Goal: Book appointment/travel/reservation

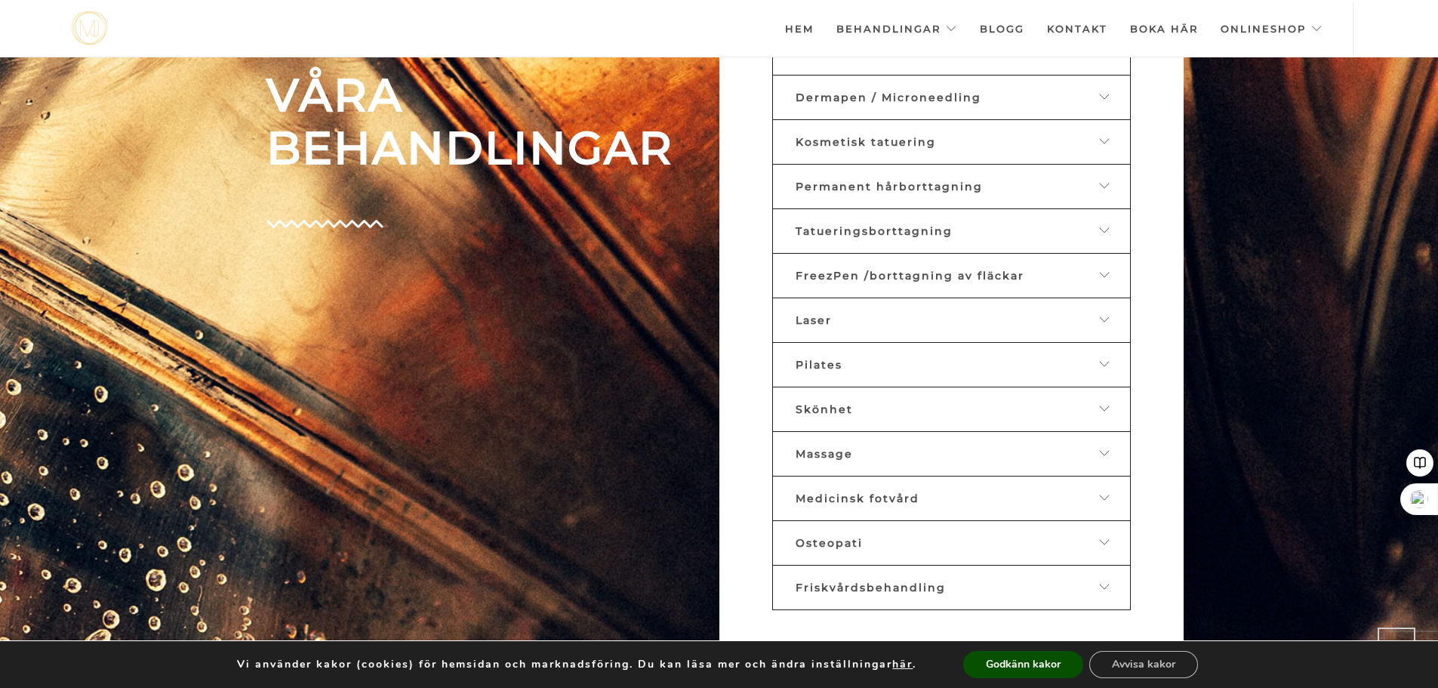
scroll to position [847, 0]
click at [817, 409] on span "Skönhet" at bounding box center [824, 406] width 57 height 14
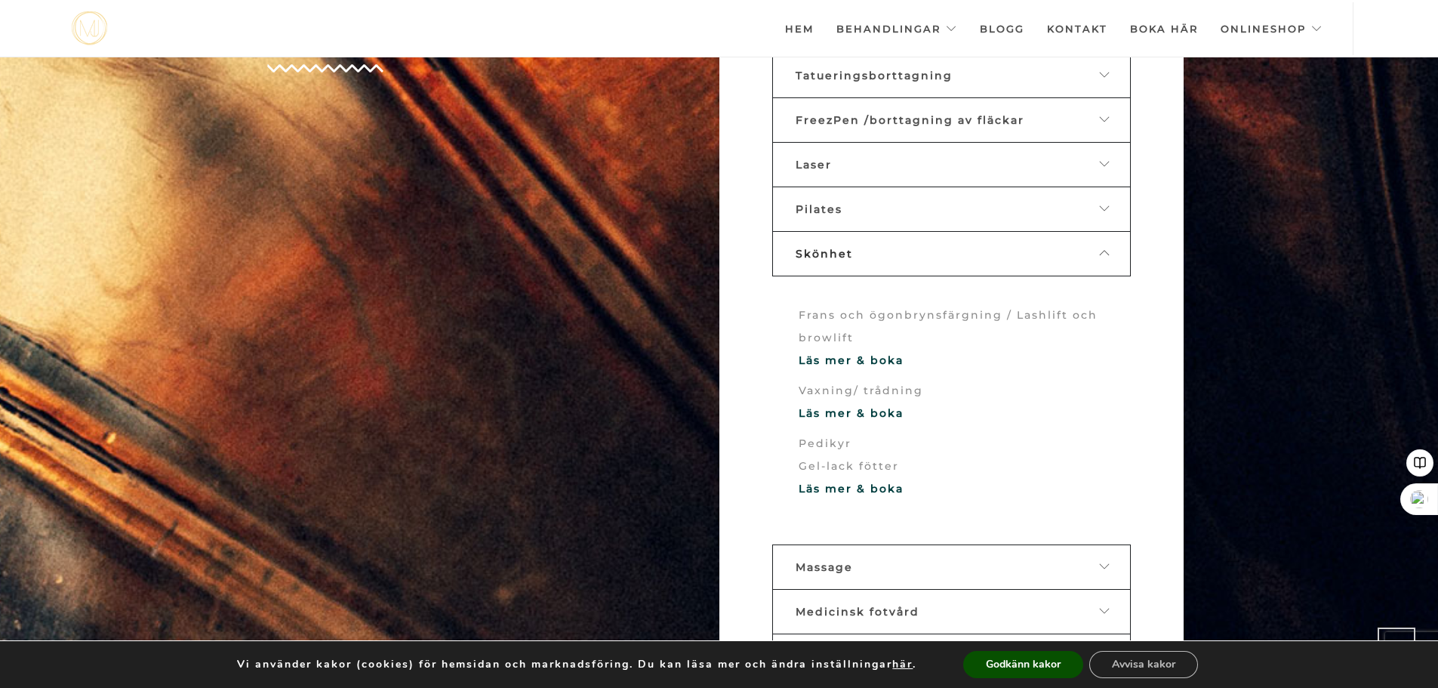
scroll to position [1028, 0]
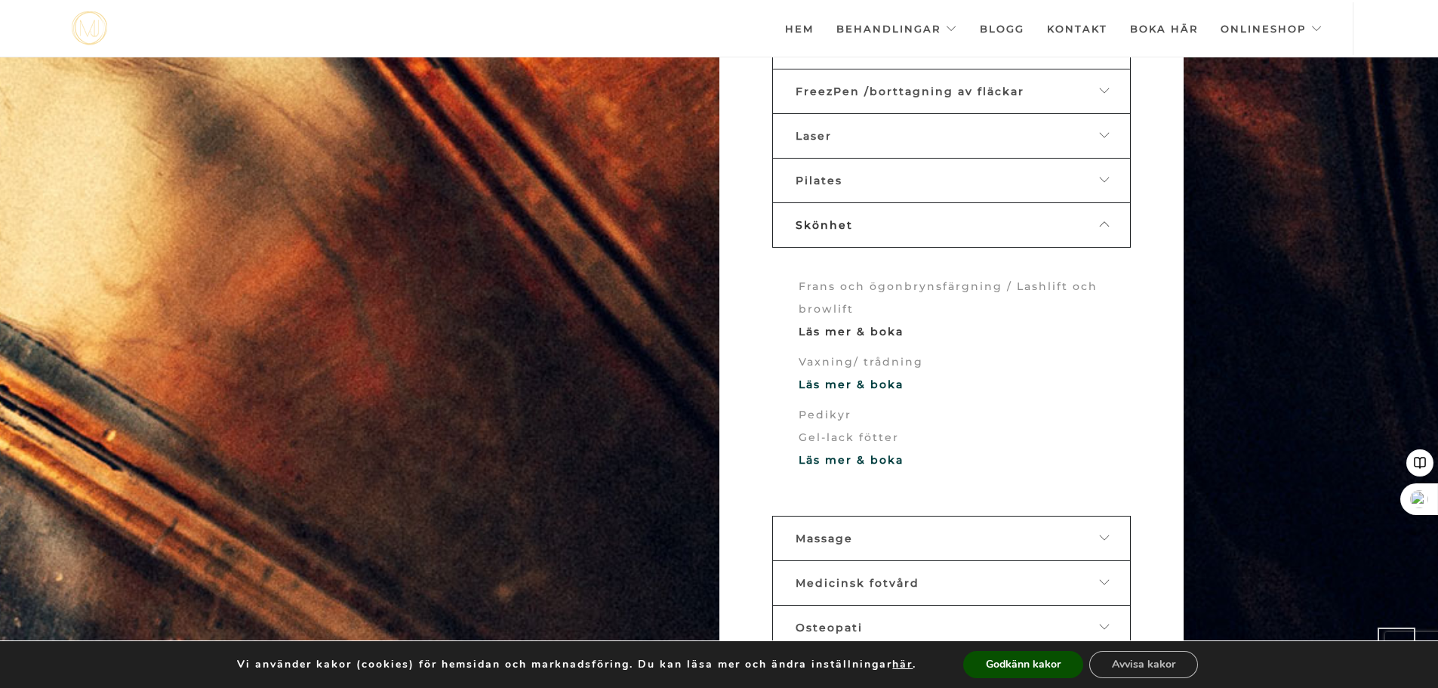
click at [818, 328] on link "Läs mer & boka" at bounding box center [851, 332] width 105 height 14
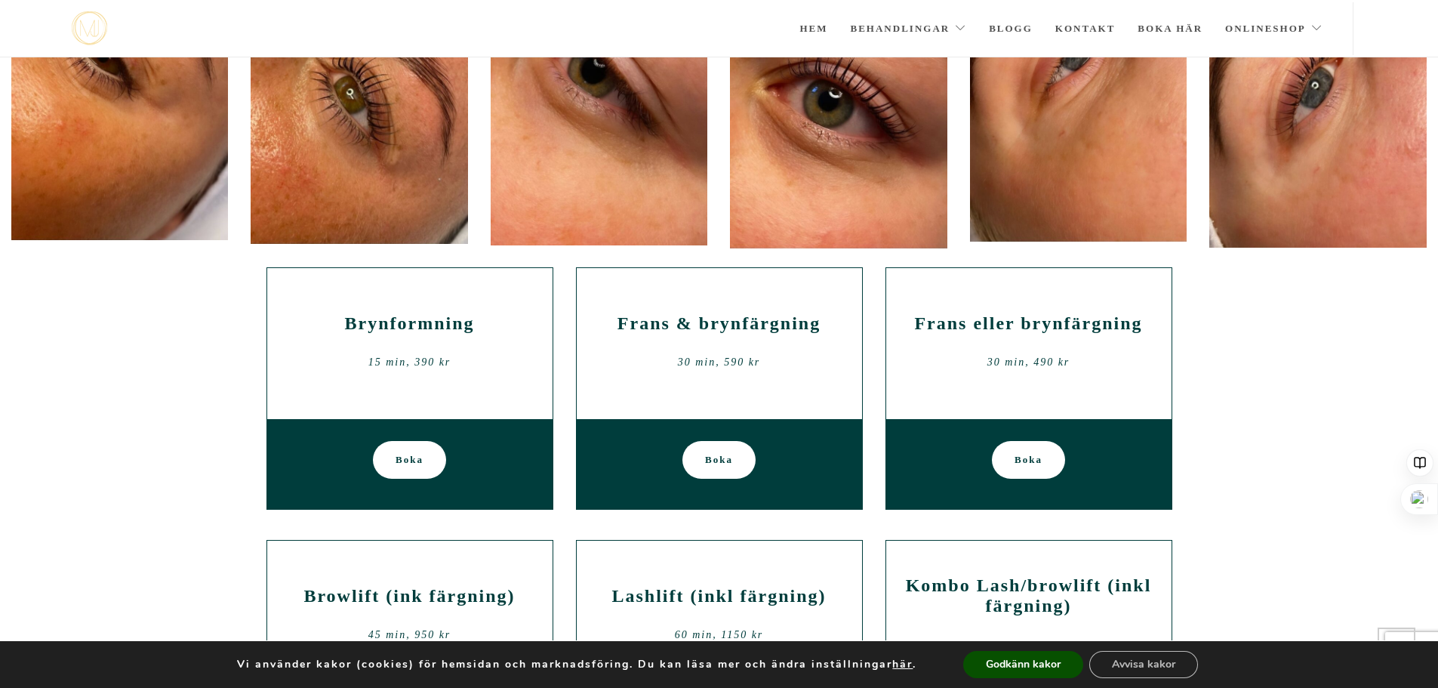
scroll to position [317, 0]
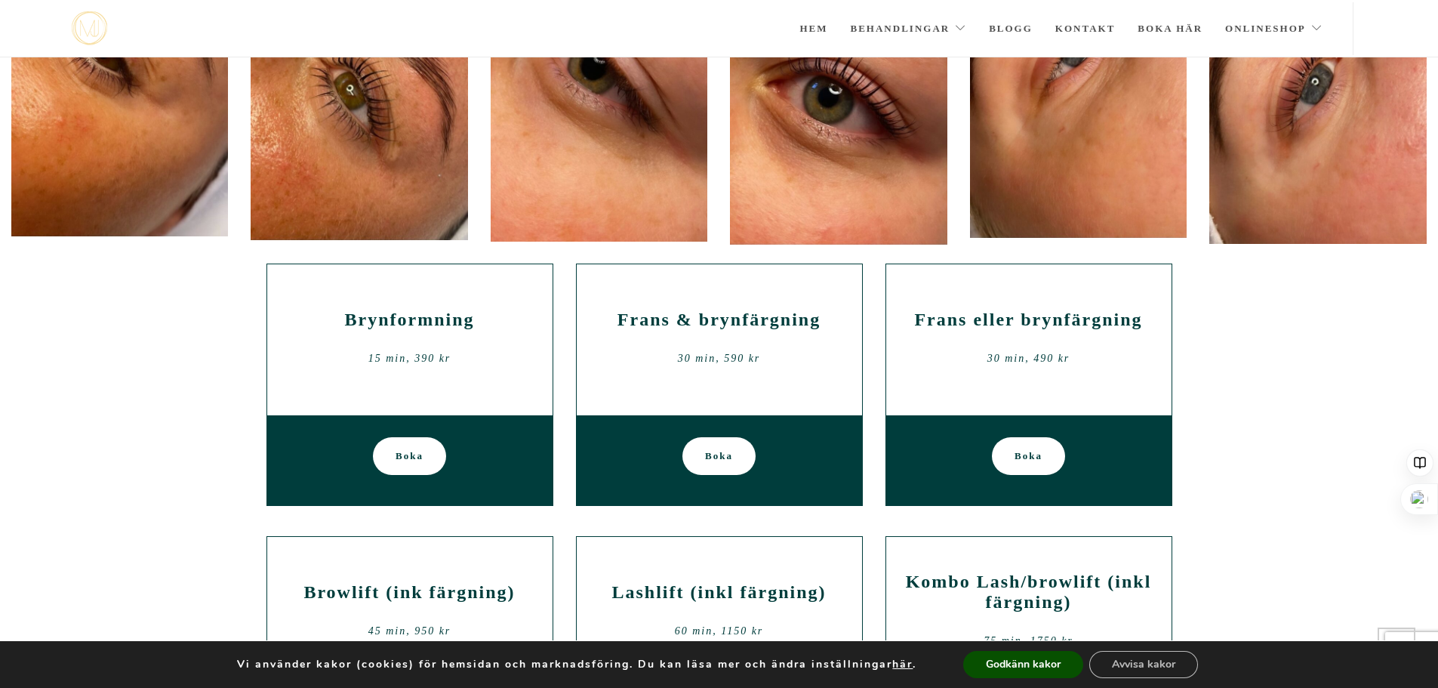
click at [735, 322] on h2 "Frans & brynfärgning" at bounding box center [719, 320] width 263 height 20
click at [723, 450] on span "Boka" at bounding box center [719, 456] width 28 height 38
